Goal: Transaction & Acquisition: Register for event/course

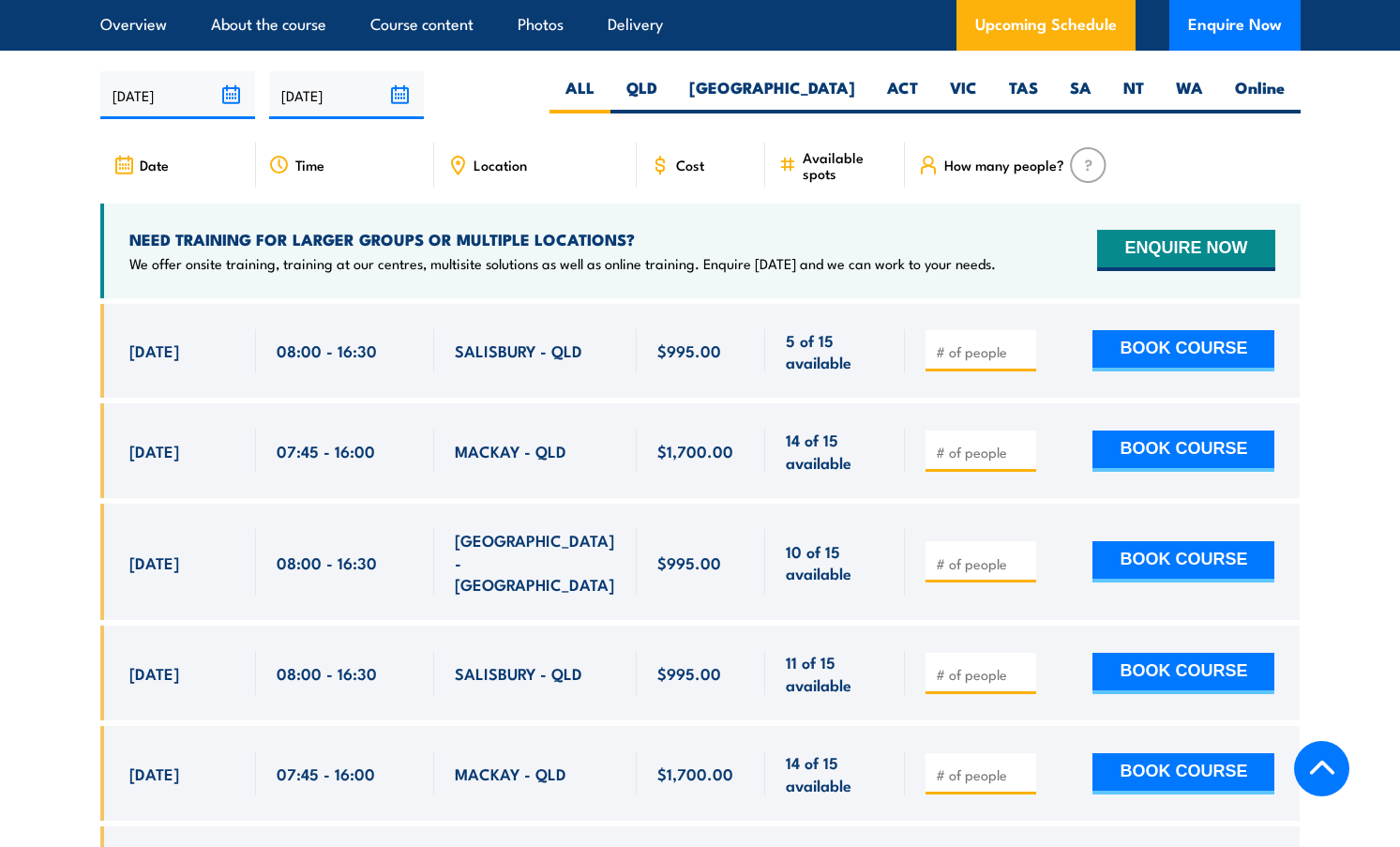
scroll to position [3257, 0]
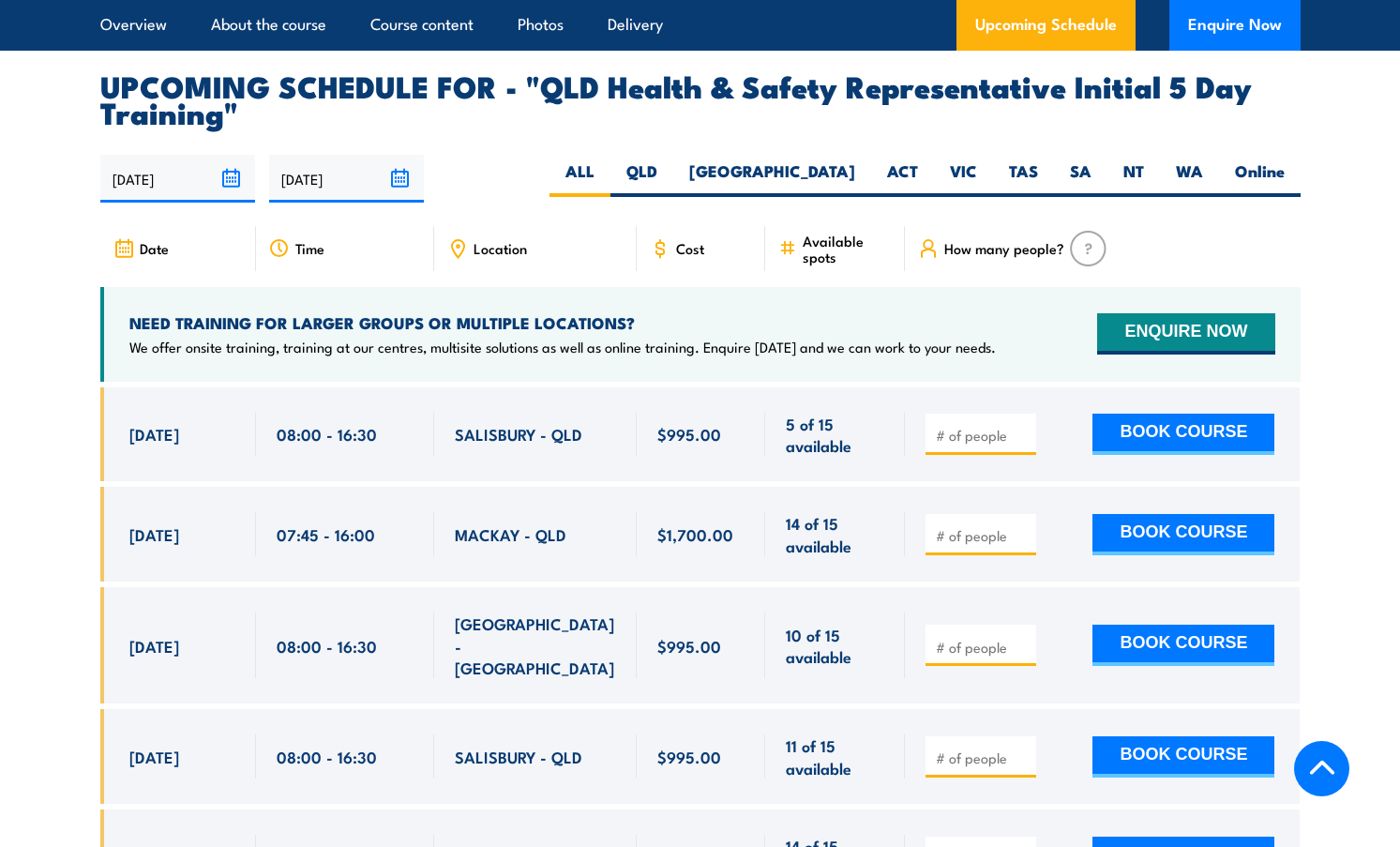
click at [1082, 245] on img at bounding box center [1087, 248] width 36 height 35
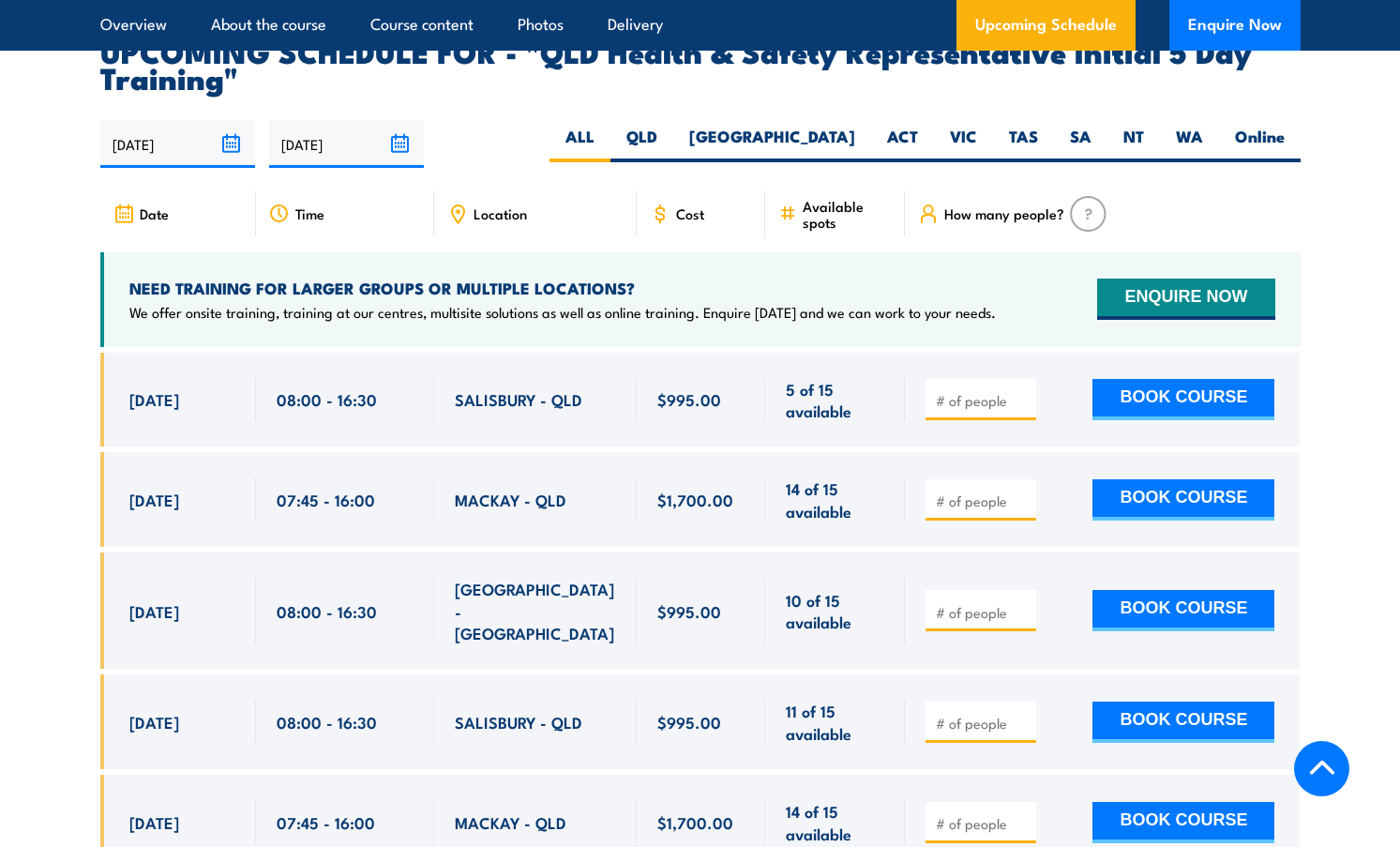
scroll to position [3301, 0]
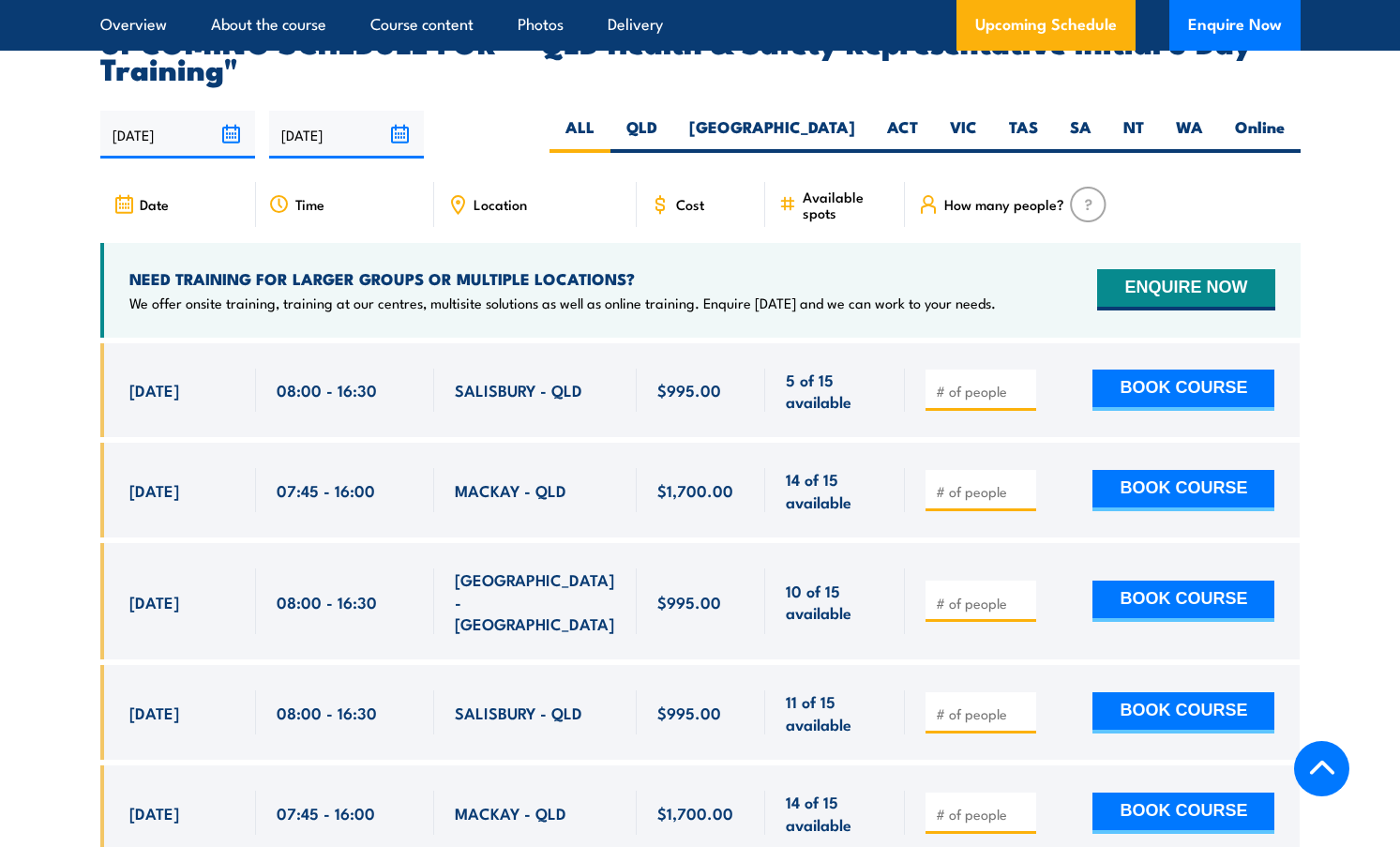
click at [979, 469] on div at bounding box center [980, 490] width 110 height 41
click at [1022, 381] on input "1" at bounding box center [983, 390] width 94 height 19
click at [1022, 381] on input "2" at bounding box center [983, 390] width 94 height 19
click at [1022, 381] on input "3" at bounding box center [983, 390] width 94 height 19
click at [1022, 381] on input "4" at bounding box center [983, 390] width 94 height 19
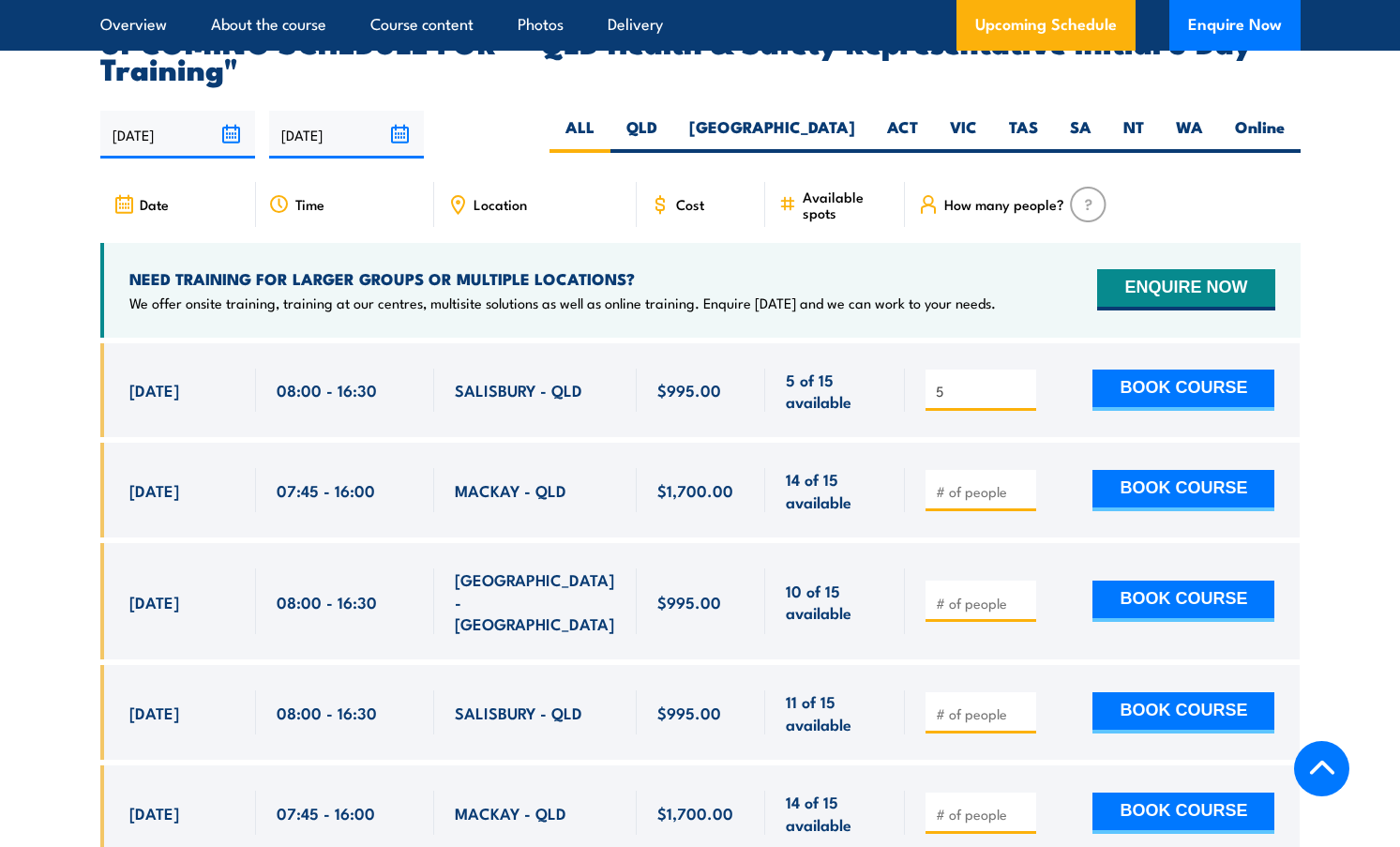
type input "5"
click at [1022, 381] on input "5" at bounding box center [983, 390] width 94 height 19
click at [1167, 381] on button "BOOK COURSE" at bounding box center [1183, 390] width 182 height 41
